Goal: Task Accomplishment & Management: Use online tool/utility

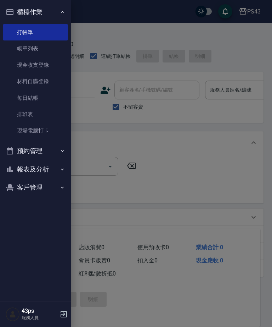
click at [55, 49] on link "帳單列表" at bounding box center [35, 48] width 65 height 16
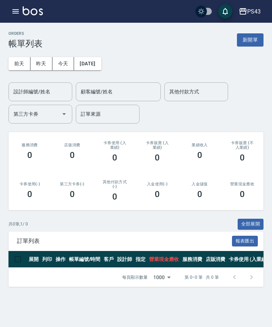
click at [19, 10] on icon "button" at bounding box center [15, 11] width 6 height 4
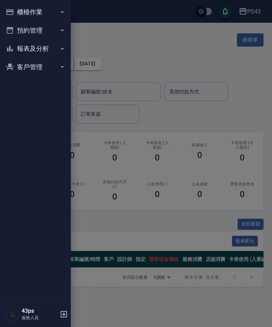
click at [15, 15] on button "櫃檯作業" at bounding box center [35, 12] width 65 height 18
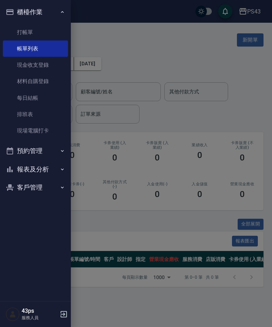
click at [44, 63] on link "現金收支登錄" at bounding box center [35, 65] width 65 height 16
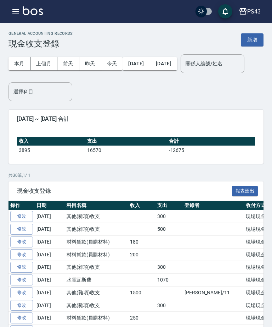
click at [253, 41] on button "新增" at bounding box center [252, 39] width 23 height 13
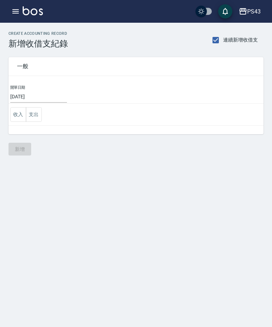
click at [35, 113] on button "支出" at bounding box center [34, 114] width 16 height 15
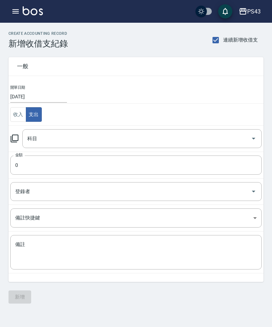
click at [22, 138] on div "科目" at bounding box center [142, 138] width 240 height 19
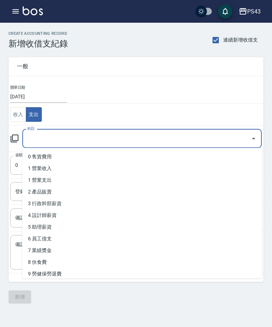
click at [18, 139] on icon at bounding box center [15, 138] width 8 height 8
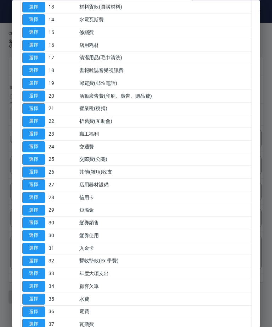
scroll to position [216, 0]
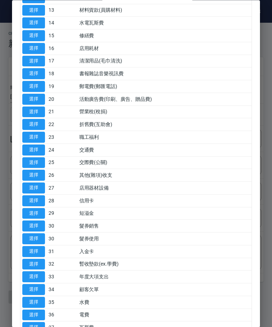
click at [41, 171] on button "選擇" at bounding box center [33, 175] width 23 height 11
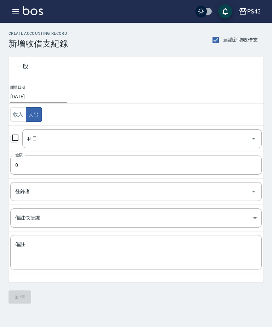
type input "26 其他(雜項)收支"
click at [94, 162] on input "0" at bounding box center [136, 164] width 252 height 19
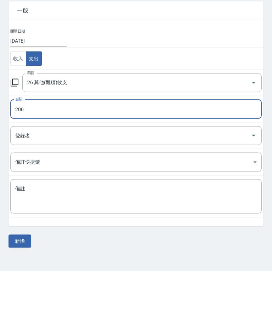
type input "200"
click at [124, 241] on textarea "備註" at bounding box center [136, 252] width 242 height 23
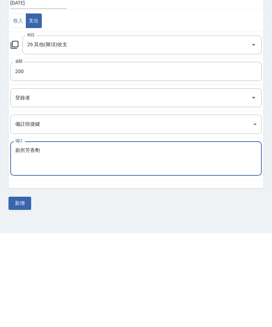
type textarea "廁所芳香劑"
click at [26, 290] on button "新增" at bounding box center [20, 296] width 23 height 13
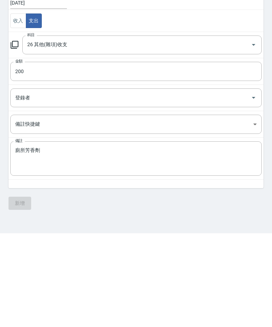
scroll to position [23, 0]
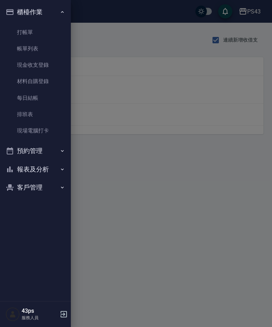
click at [35, 64] on link "現金收支登錄" at bounding box center [35, 65] width 65 height 16
